Goal: Navigation & Orientation: Find specific page/section

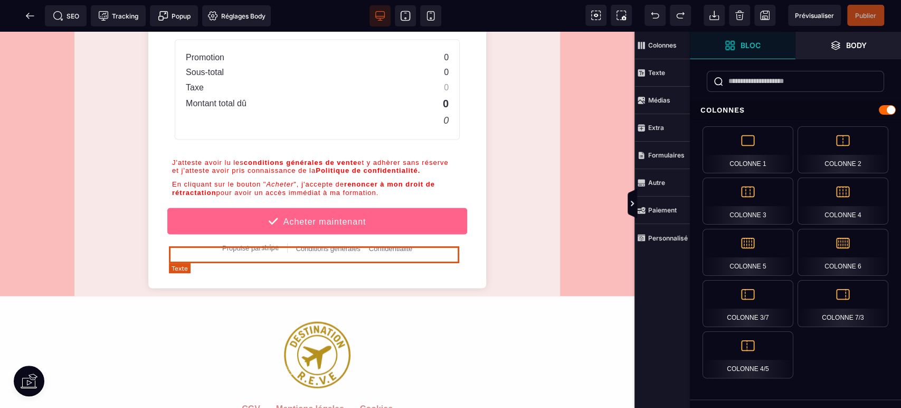
scroll to position [1330, 0]
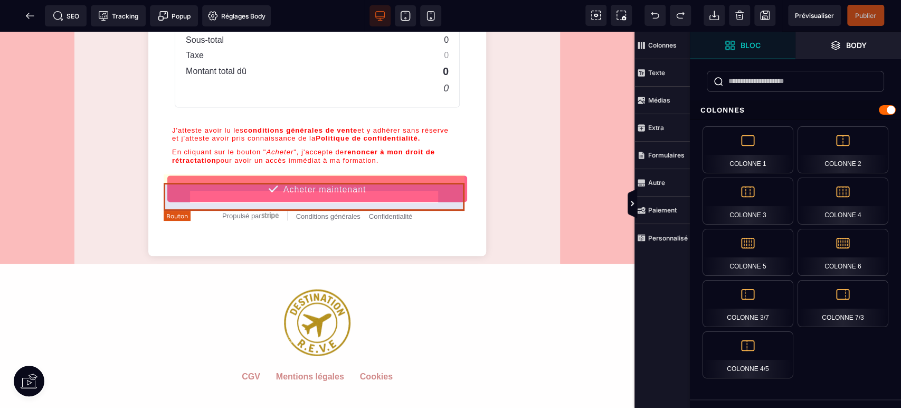
click at [377, 189] on button "Acheter maintenant" at bounding box center [317, 188] width 301 height 27
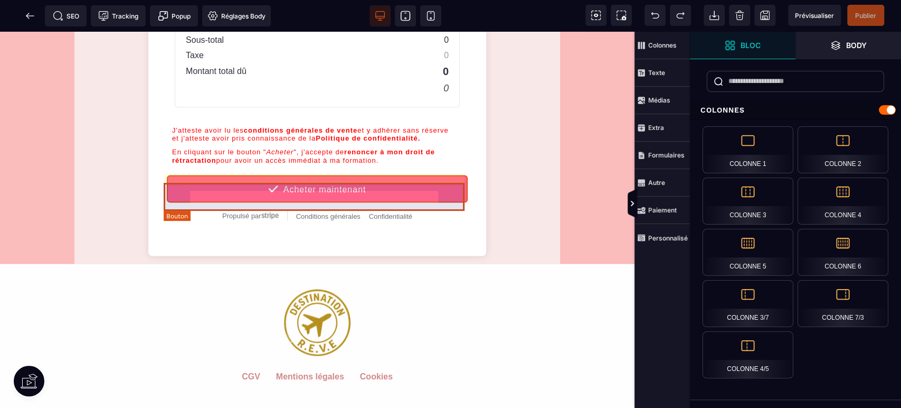
select select "******"
select select "***"
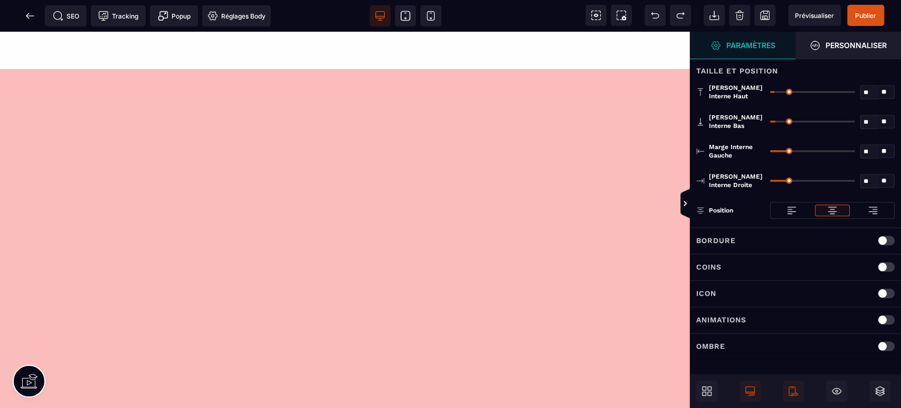
scroll to position [1691, 0]
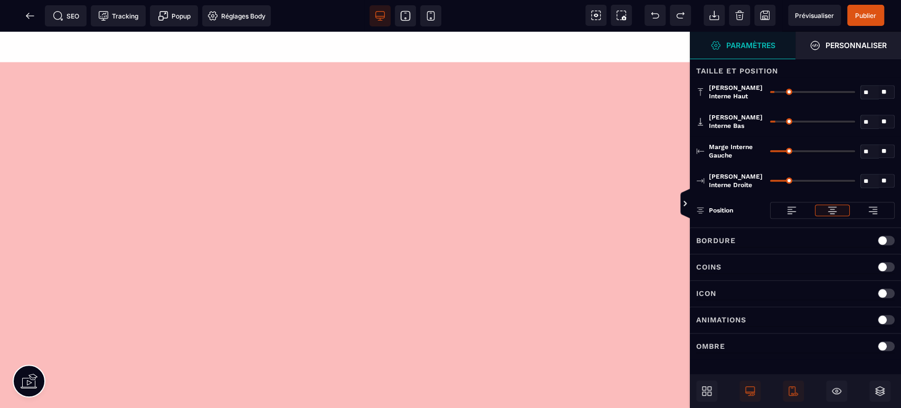
click at [37, 16] on span at bounding box center [30, 15] width 21 height 21
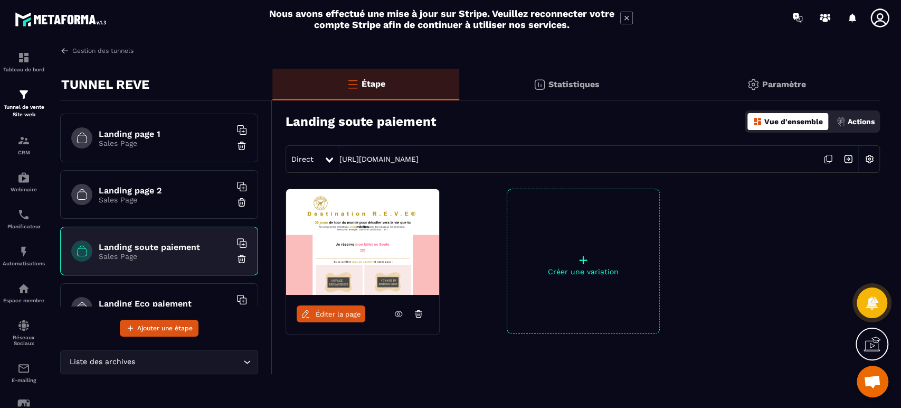
click at [0, 0] on img at bounding box center [0, 0] width 0 height 0
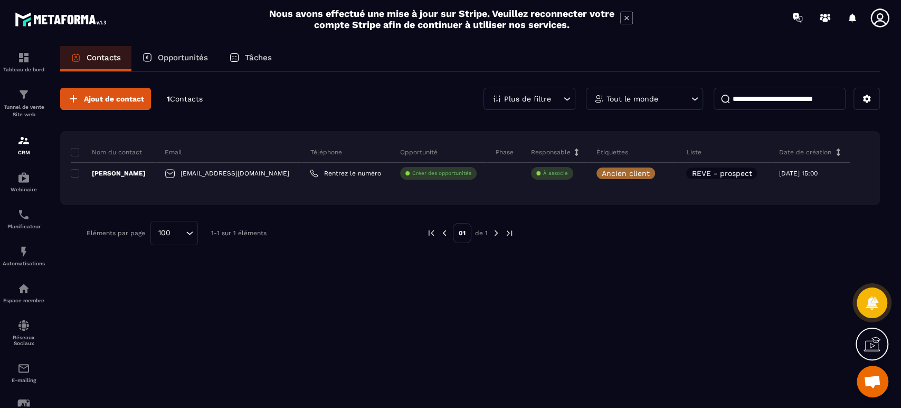
click at [27, 105] on p "Tunnel de vente Site web" at bounding box center [24, 111] width 42 height 15
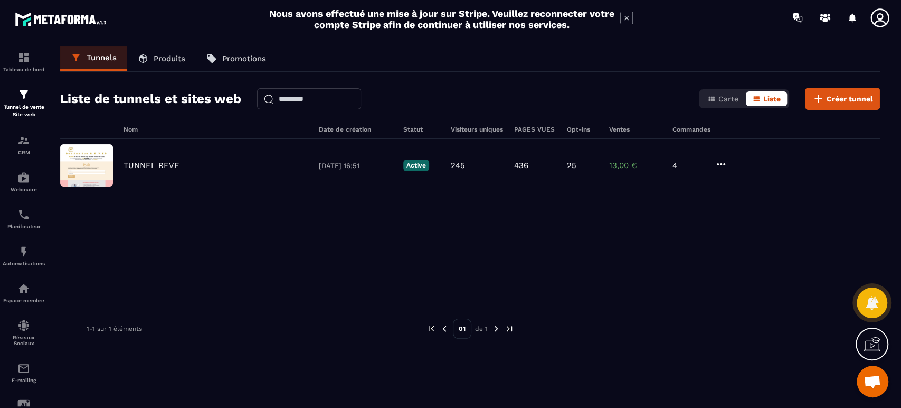
click at [149, 168] on p "TUNNEL REVE" at bounding box center [152, 166] width 56 height 10
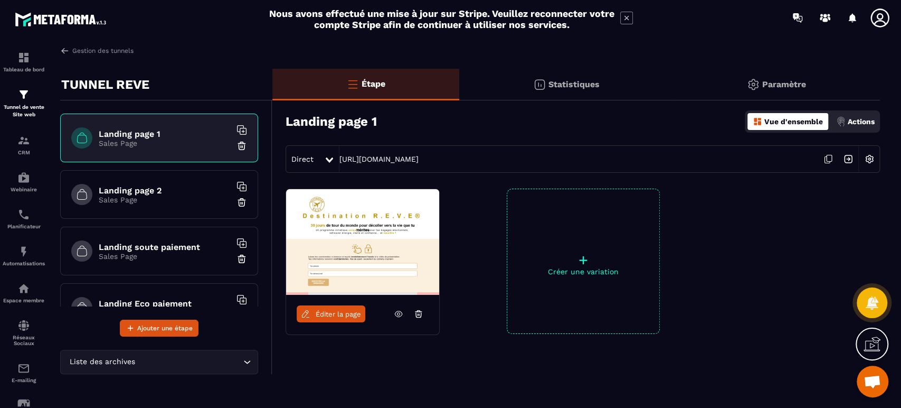
click at [828, 158] on icon at bounding box center [829, 159] width 20 height 20
click at [23, 153] on p "CRM" at bounding box center [24, 152] width 42 height 6
